Goal: Contribute content: Add original content to the website for others to see

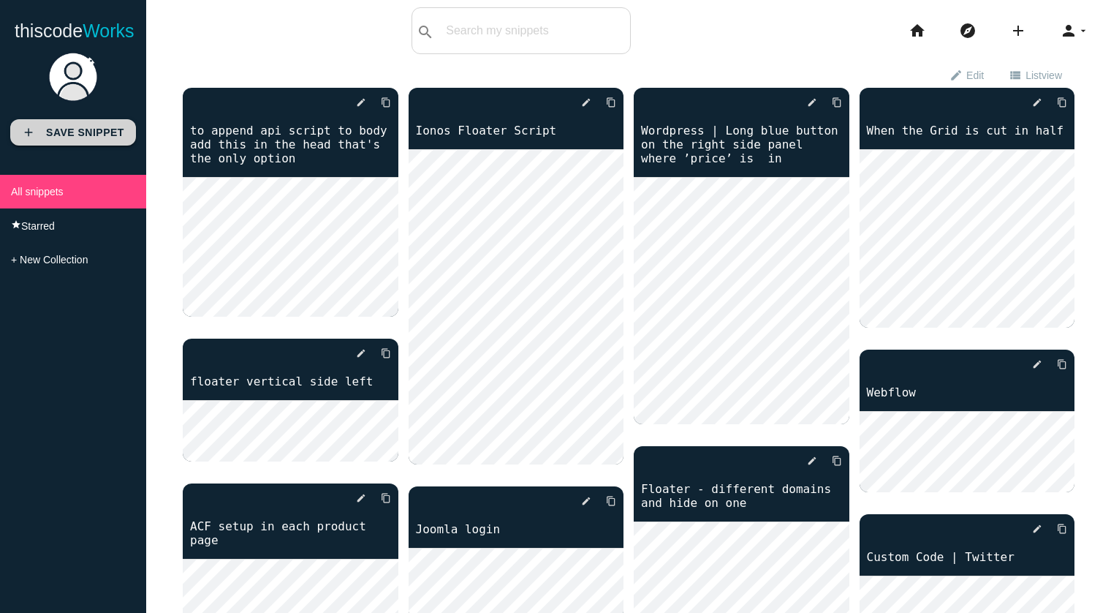
click at [75, 127] on b "Save Snippet" at bounding box center [85, 132] width 78 height 12
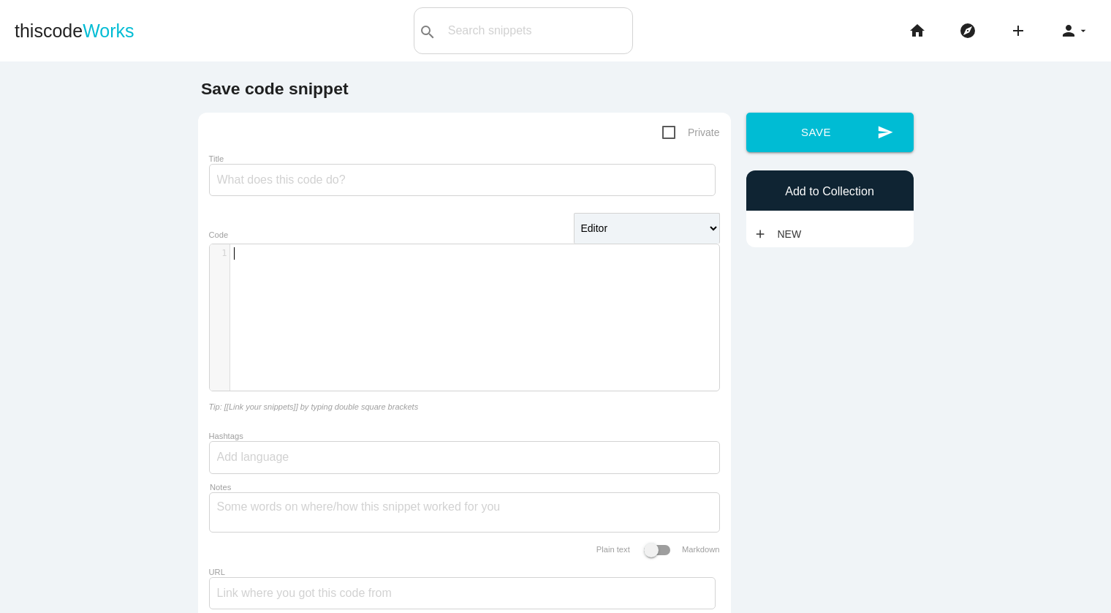
click at [300, 260] on div "​ x 1 ​" at bounding box center [474, 253] width 489 height 18
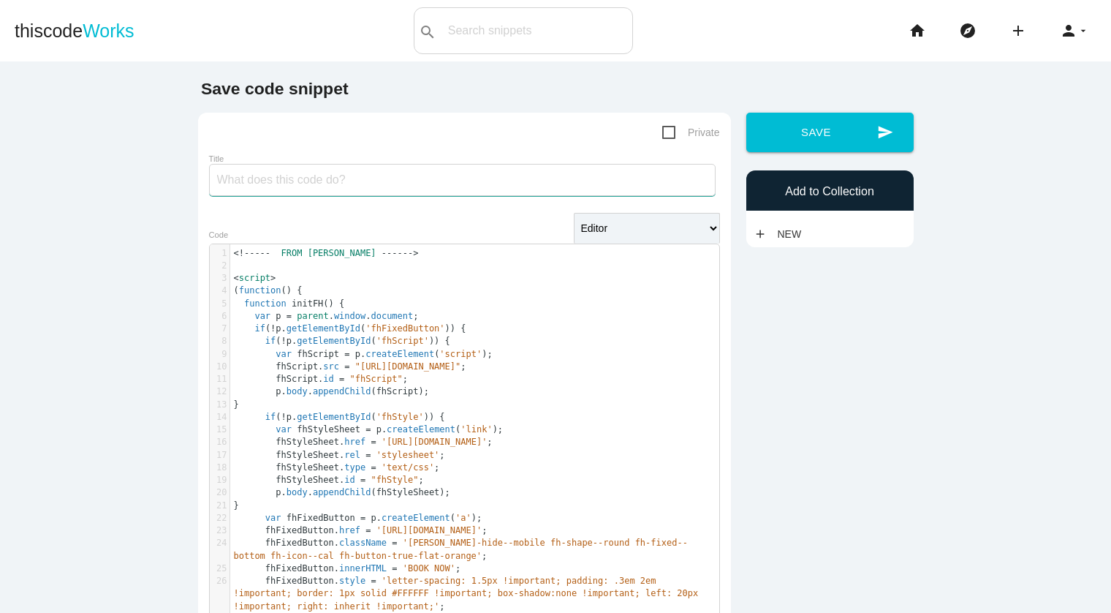
click at [303, 178] on input "Title" at bounding box center [462, 180] width 507 height 32
click at [347, 173] on input "Title" at bounding box center [462, 180] width 507 height 32
click at [216, 181] on input "Falzio CMS" at bounding box center [462, 180] width 507 height 32
click at [232, 181] on input "Falzio CMS" at bounding box center [462, 180] width 507 height 32
click at [229, 181] on input "Falzio CMS" at bounding box center [462, 180] width 507 height 32
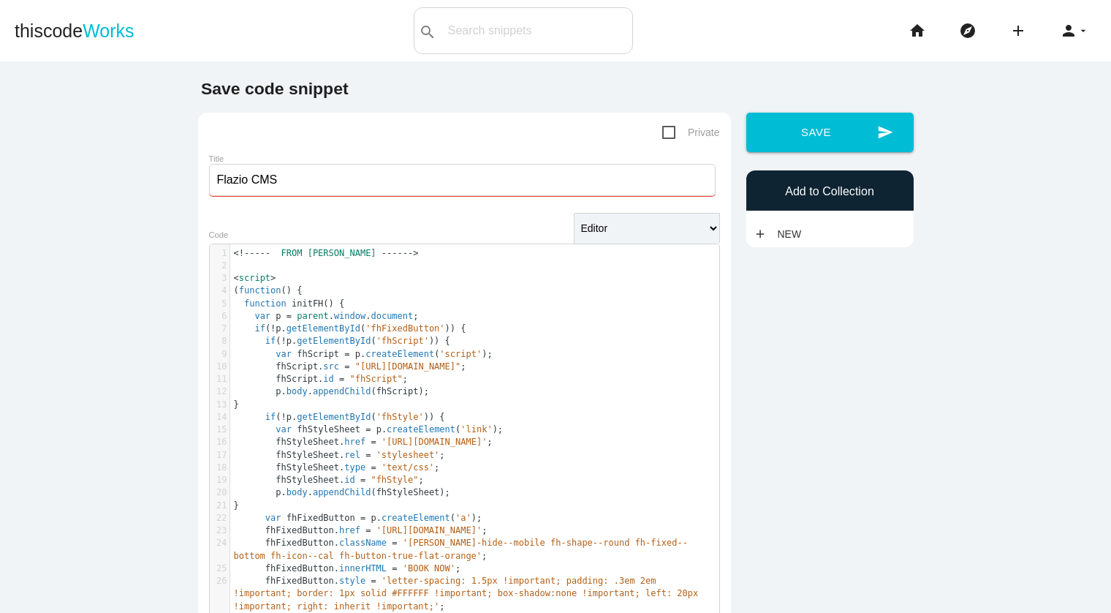
click at [216, 179] on input "Flazio CMS" at bounding box center [462, 180] width 507 height 32
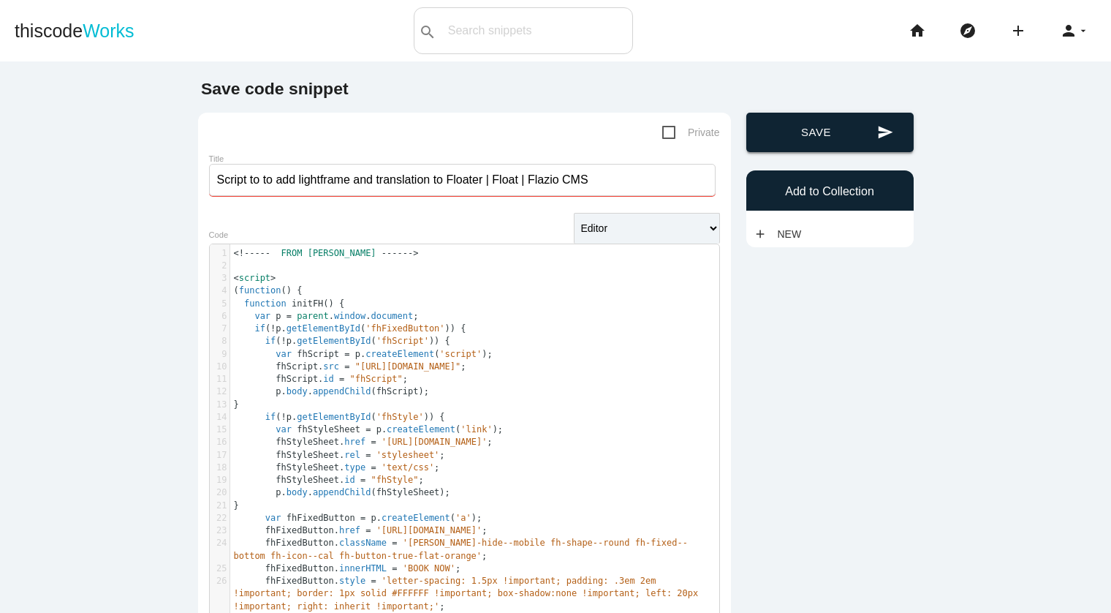
type input "Script to to add lightframe and translation to Floater | Float | Flazio CMS"
click at [796, 132] on button "send Save" at bounding box center [829, 132] width 167 height 39
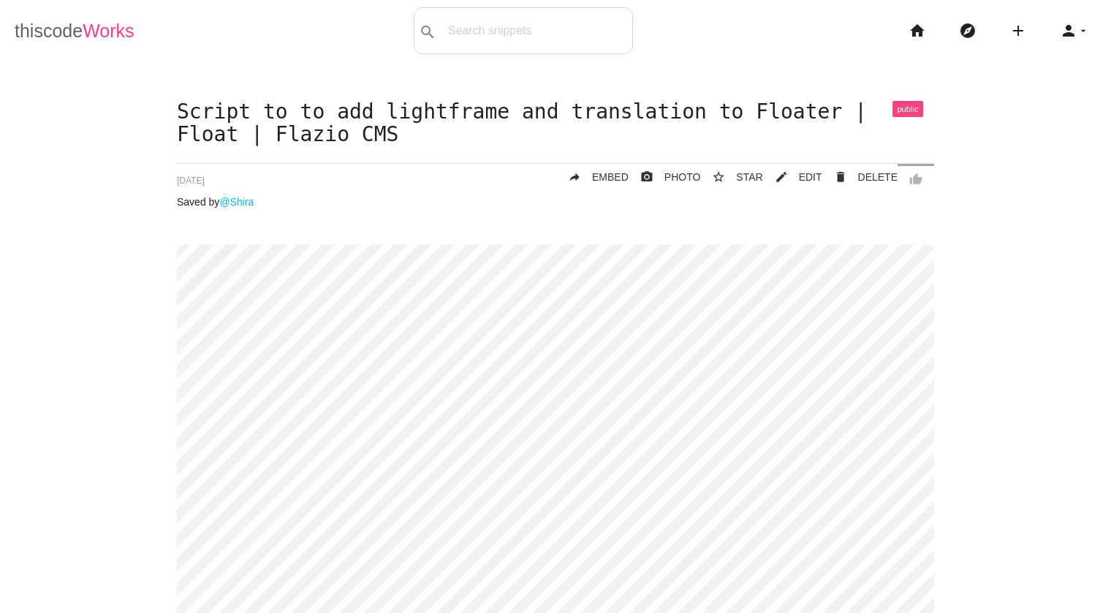
click at [65, 26] on link "thiscode Works" at bounding box center [75, 30] width 120 height 47
